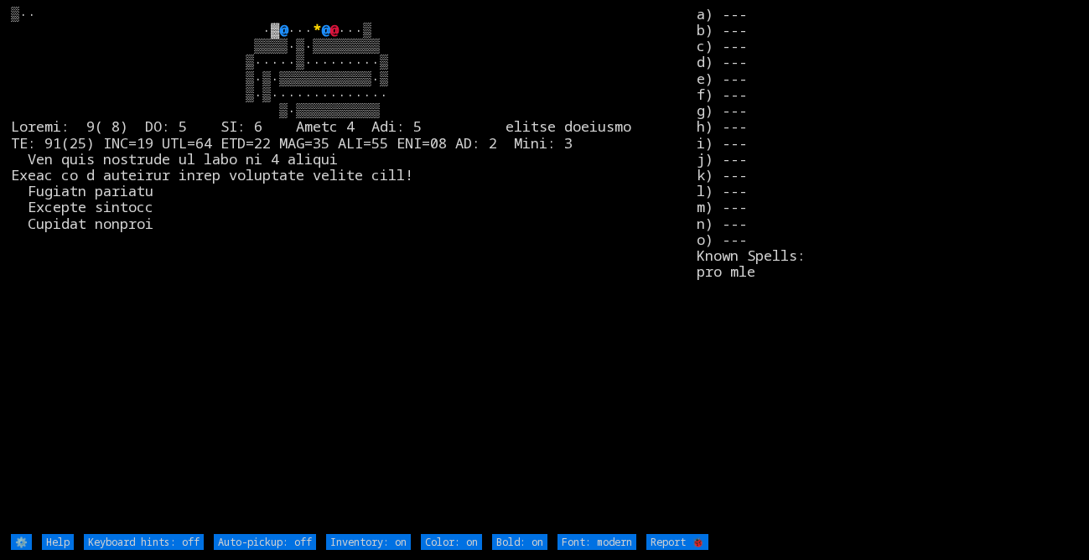
type off "Auto-pickup: on"
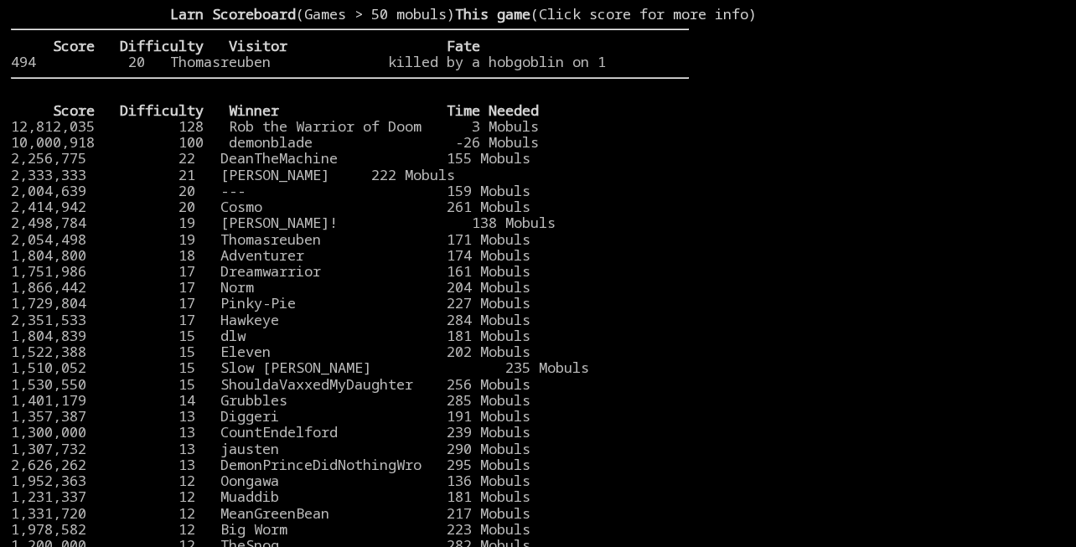
click at [874, 370] on stats at bounding box center [877, 263] width 376 height 515
